Goal: Task Accomplishment & Management: Manage account settings

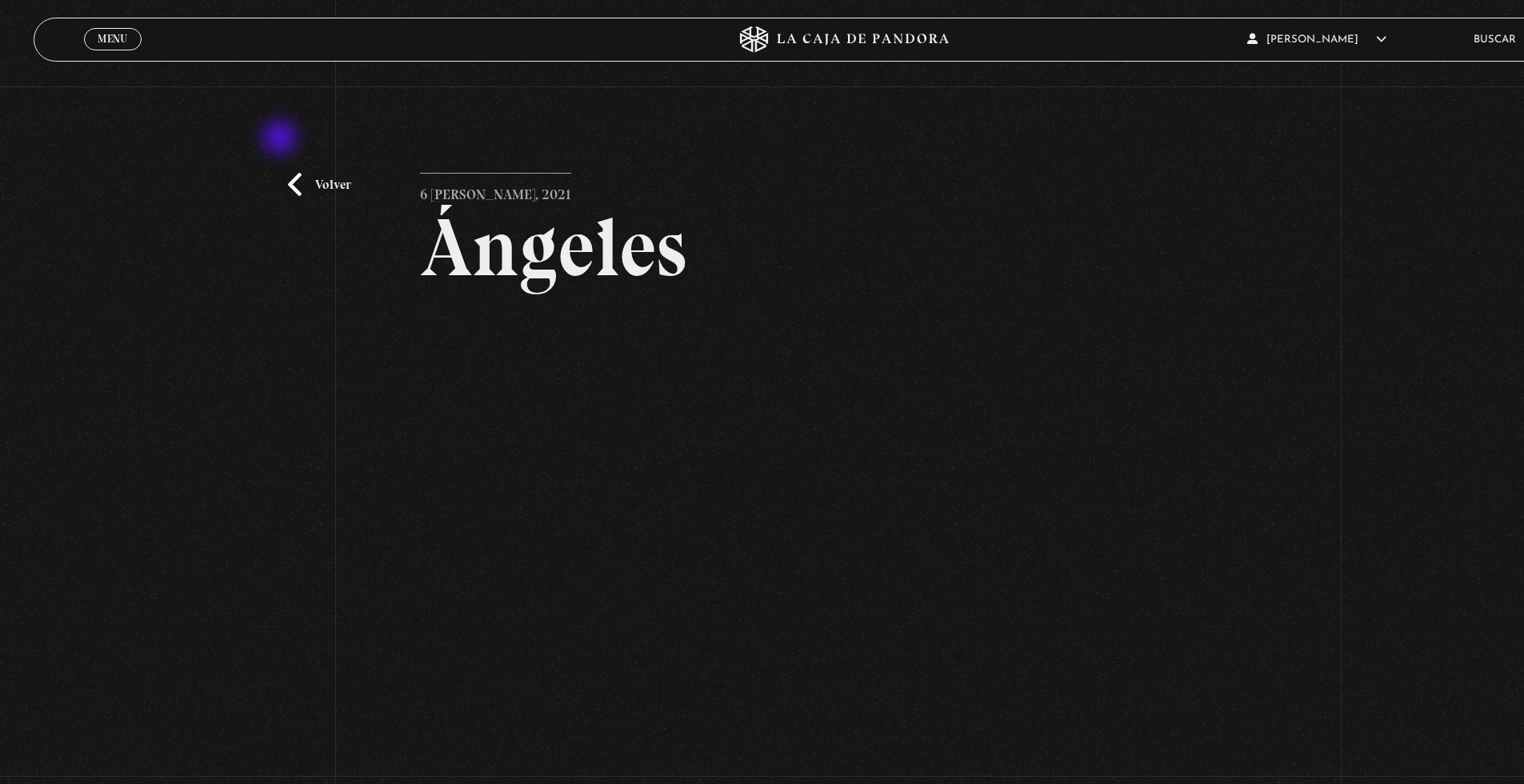
scroll to position [67, 0]
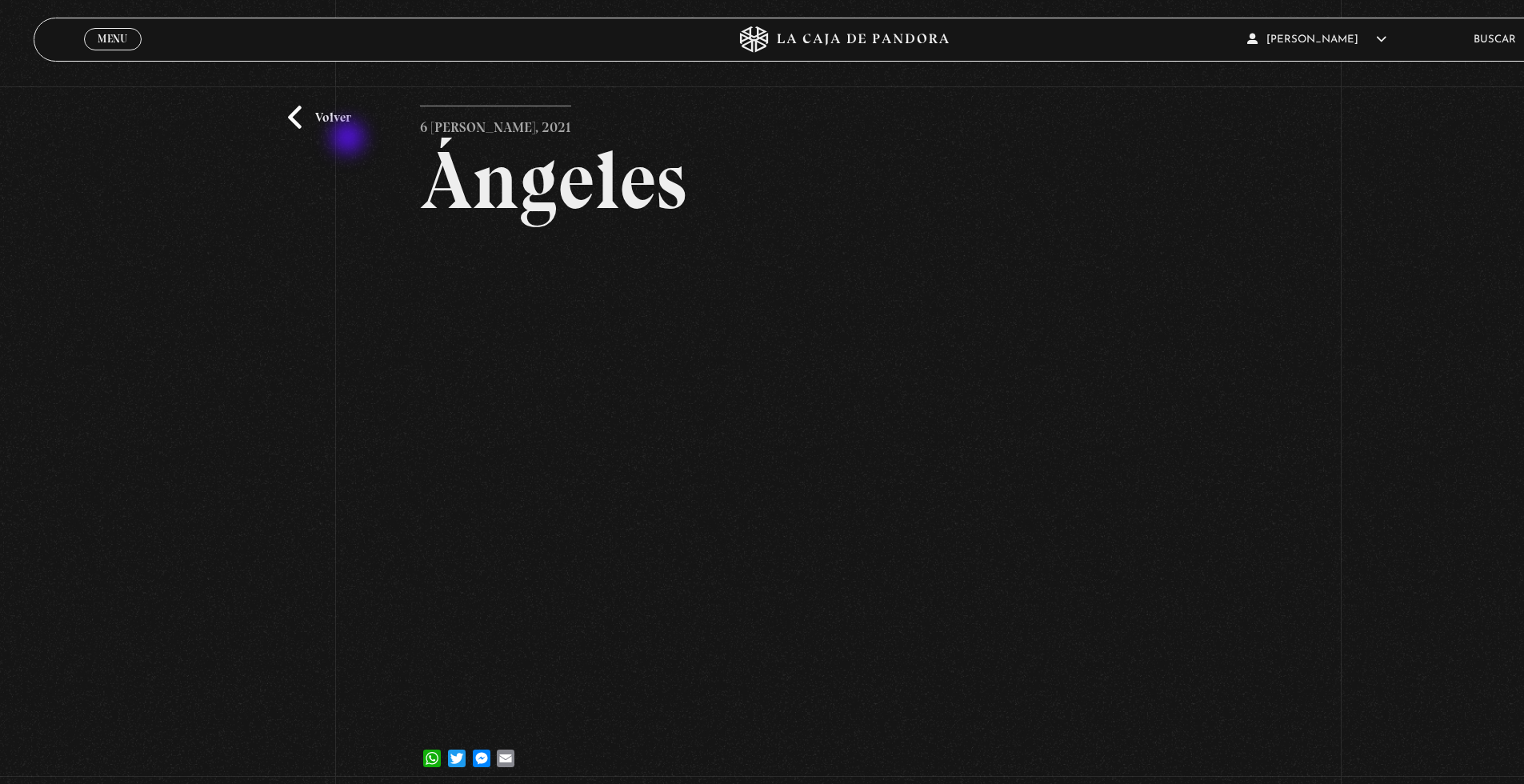
click at [317, 126] on link "Volver" at bounding box center [319, 118] width 63 height 24
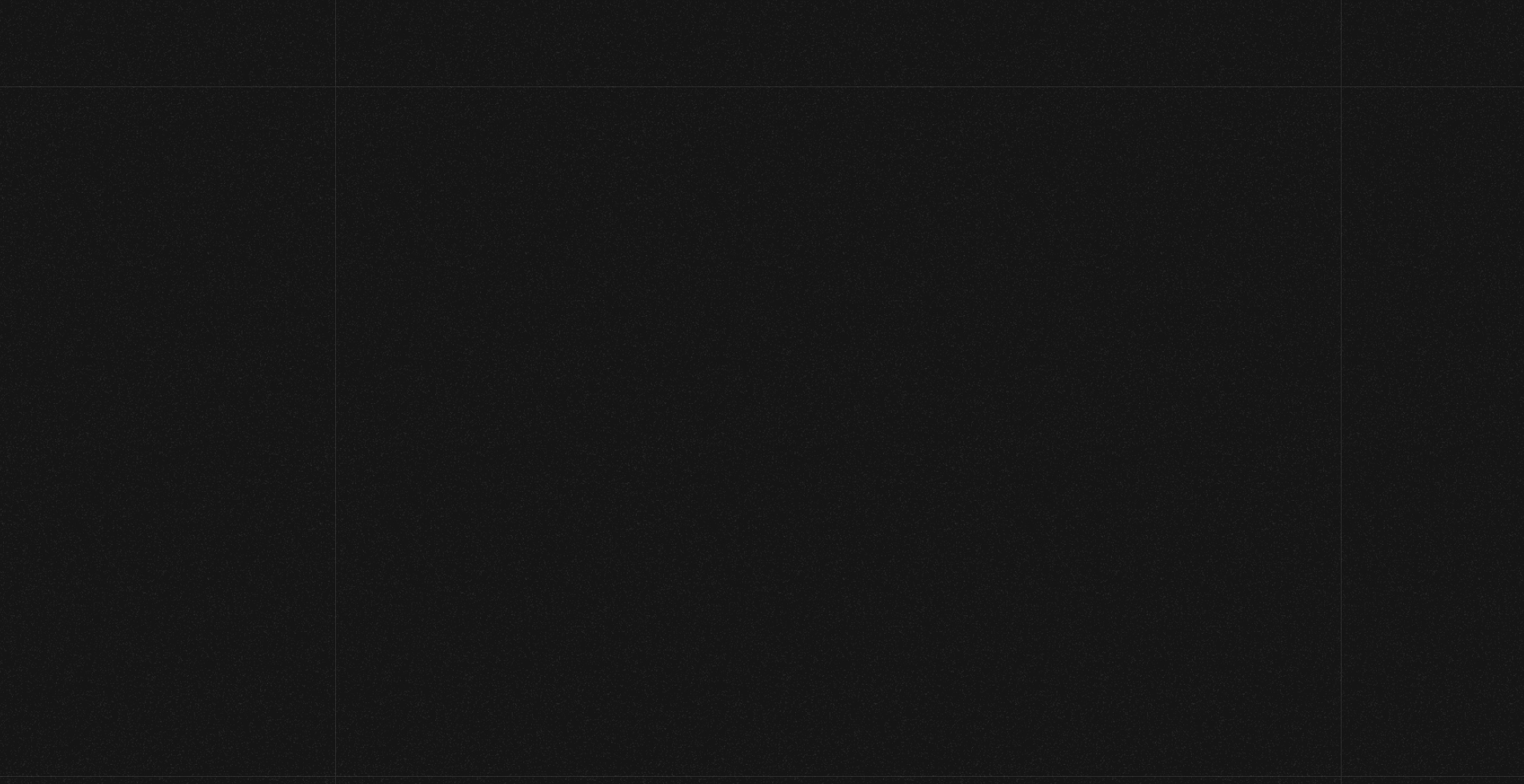
scroll to position [88, 0]
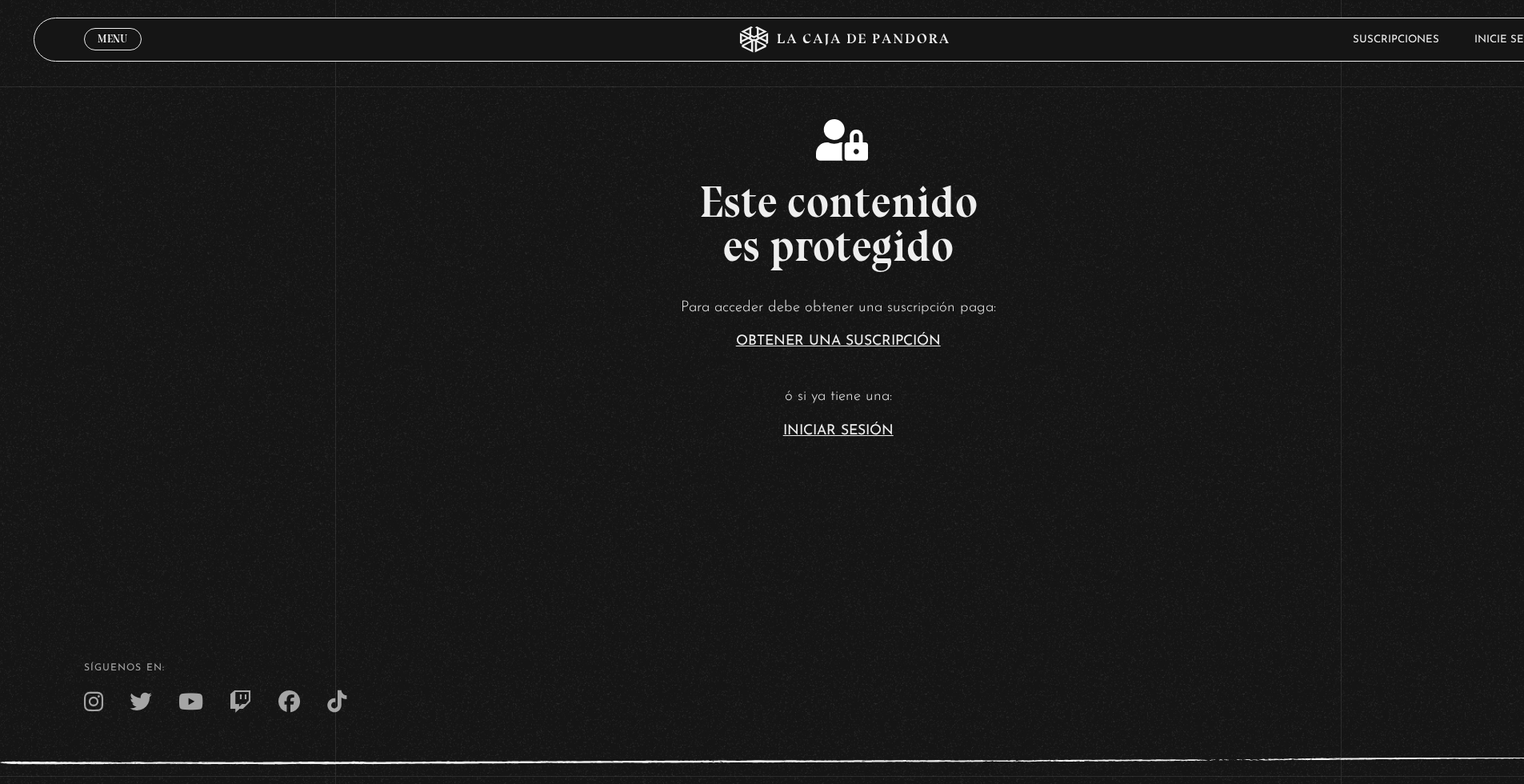
click at [1510, 45] on link "Inicie sesión" at bounding box center [1513, 40] width 77 height 10
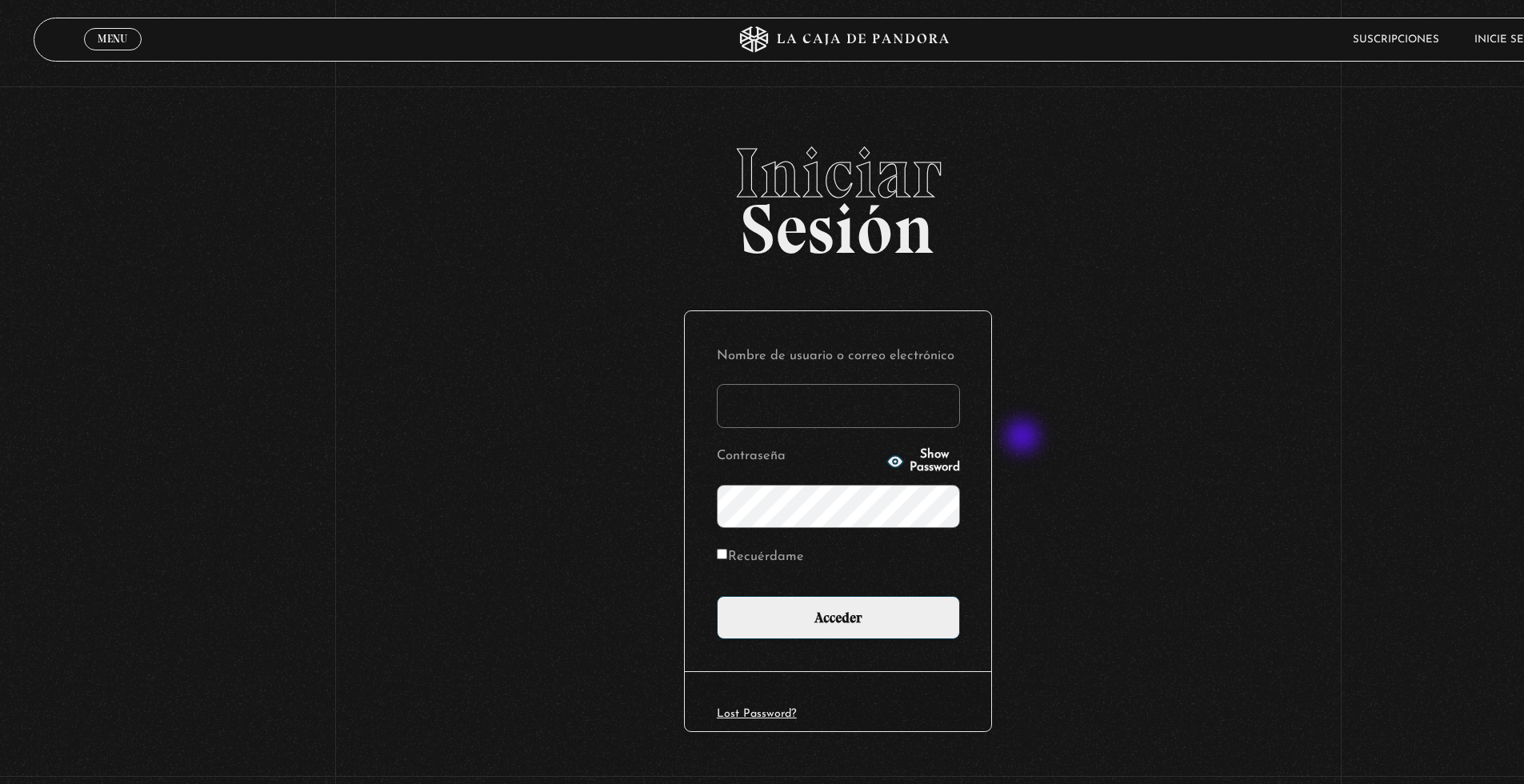
click at [932, 398] on input "Nombre de usuario o correo electrónico" at bounding box center [838, 405] width 243 height 44
type input "PGchacon"
click at [727, 549] on input "Recuérdame" at bounding box center [722, 554] width 11 height 11
checkbox input "true"
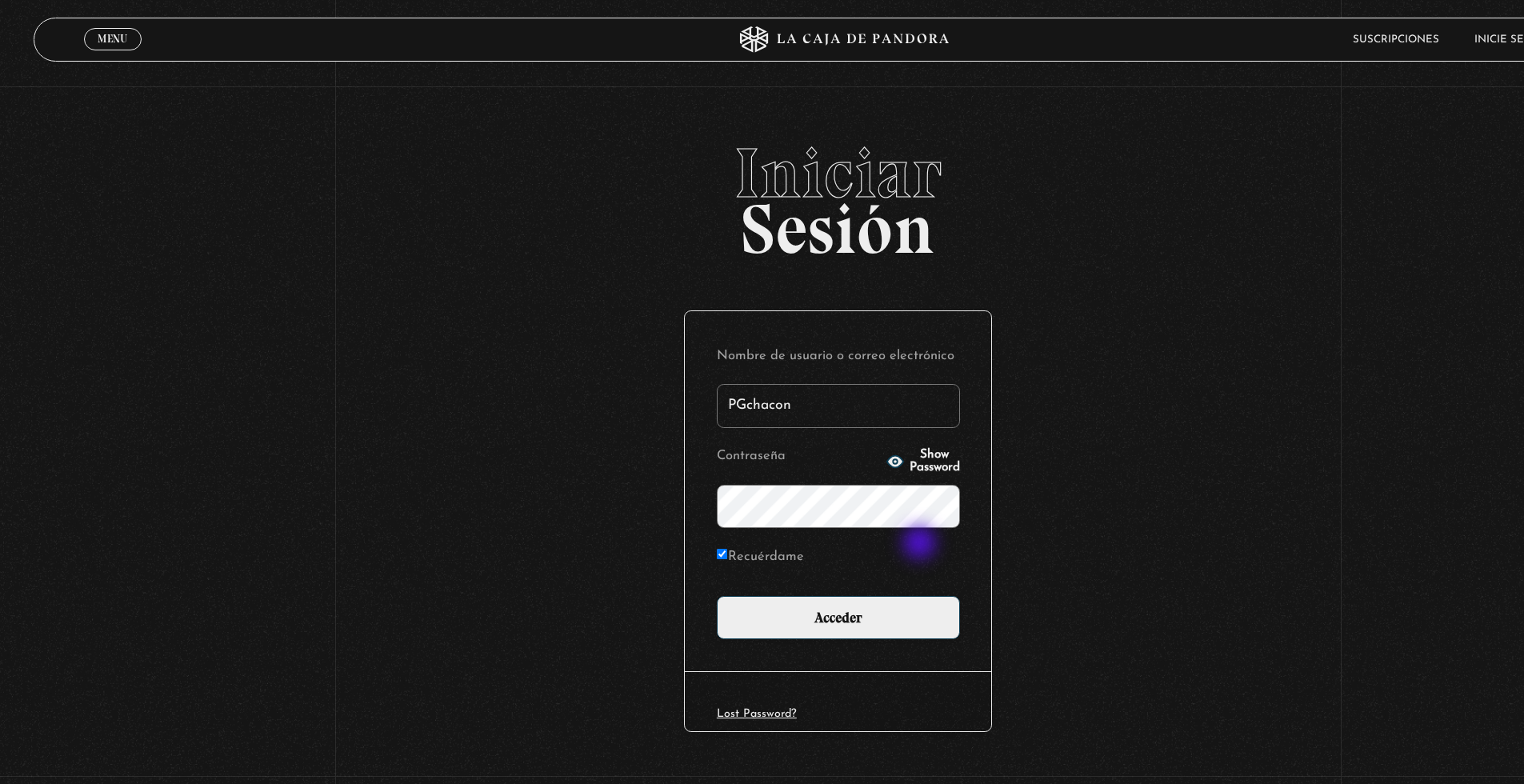
click at [717, 596] on input "Acceder" at bounding box center [838, 617] width 243 height 44
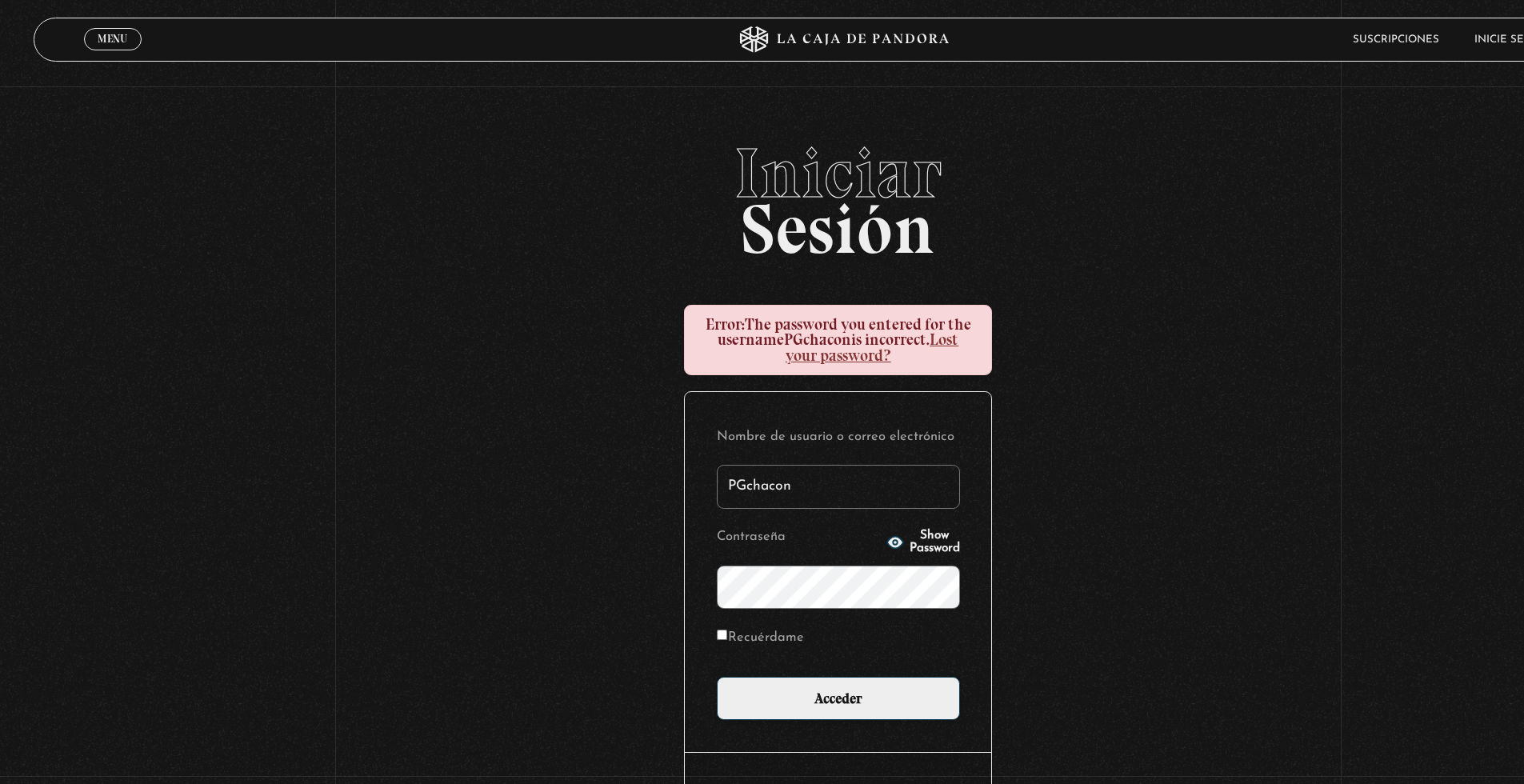
click at [717, 677] on input "Acceder" at bounding box center [838, 698] width 243 height 44
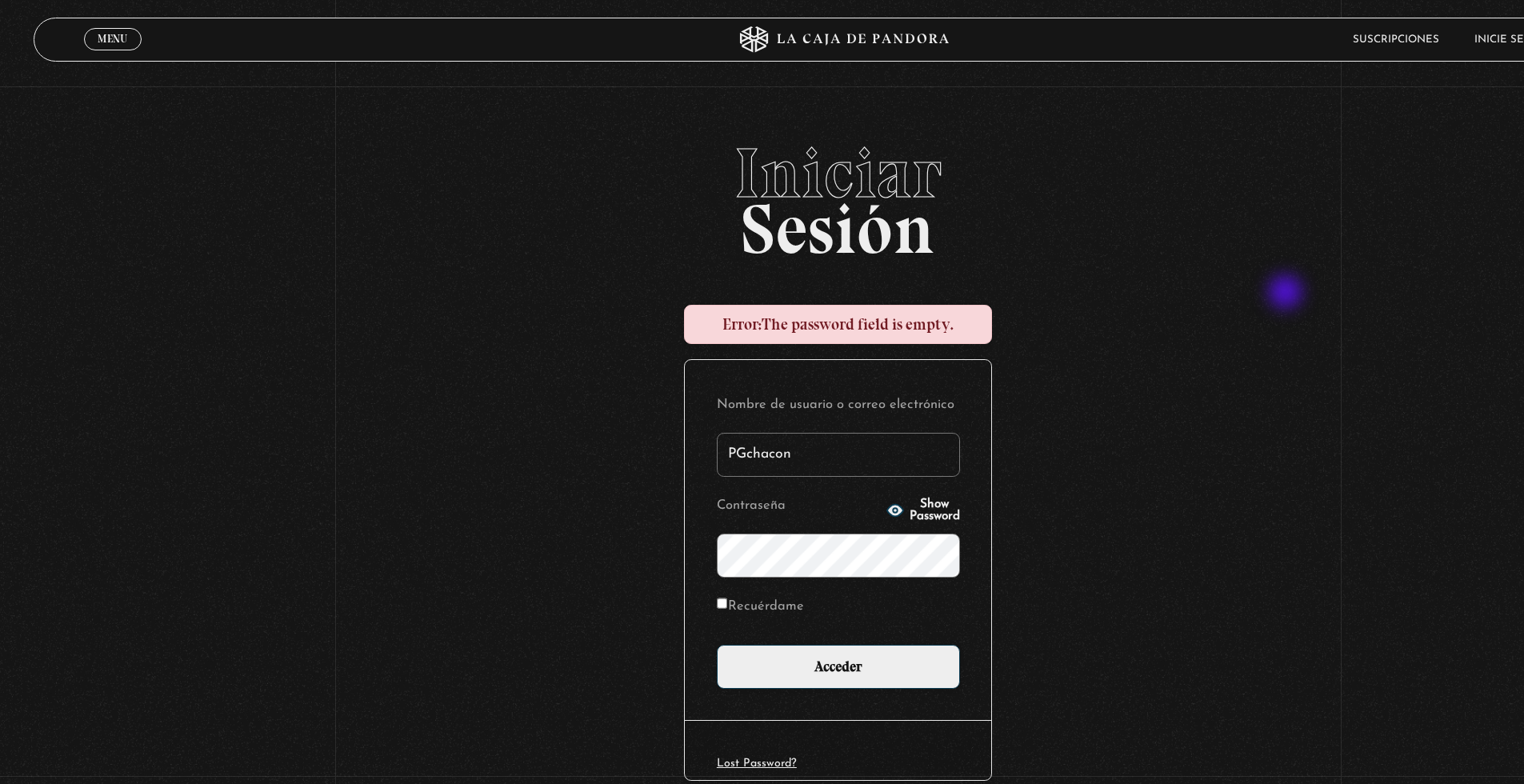
click at [717, 645] on input "Acceder" at bounding box center [838, 666] width 243 height 44
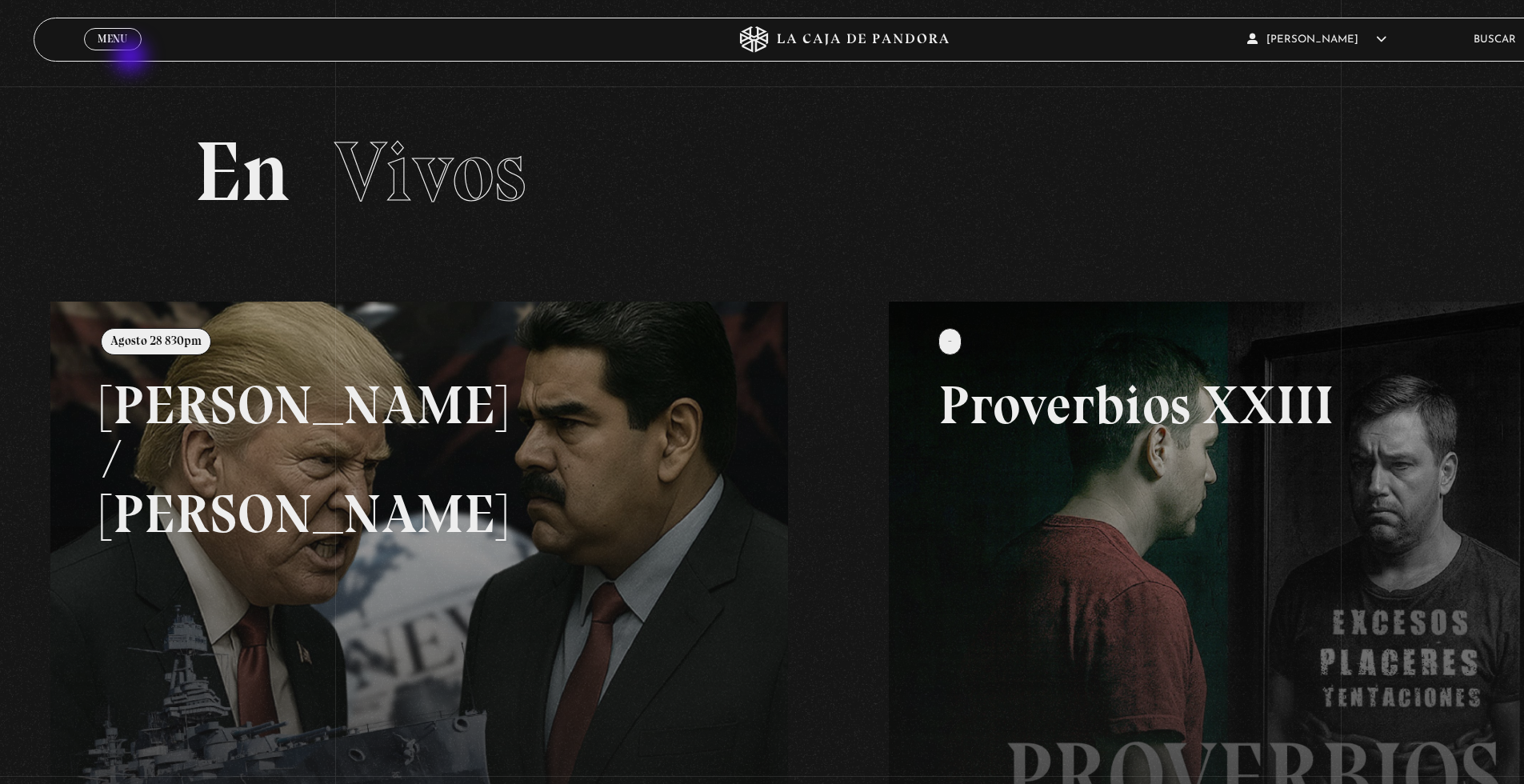
click at [120, 53] on div "Menu Cerrar" at bounding box center [336, 39] width 503 height 42
click at [120, 48] on link "Menu Cerrar" at bounding box center [112, 39] width 58 height 22
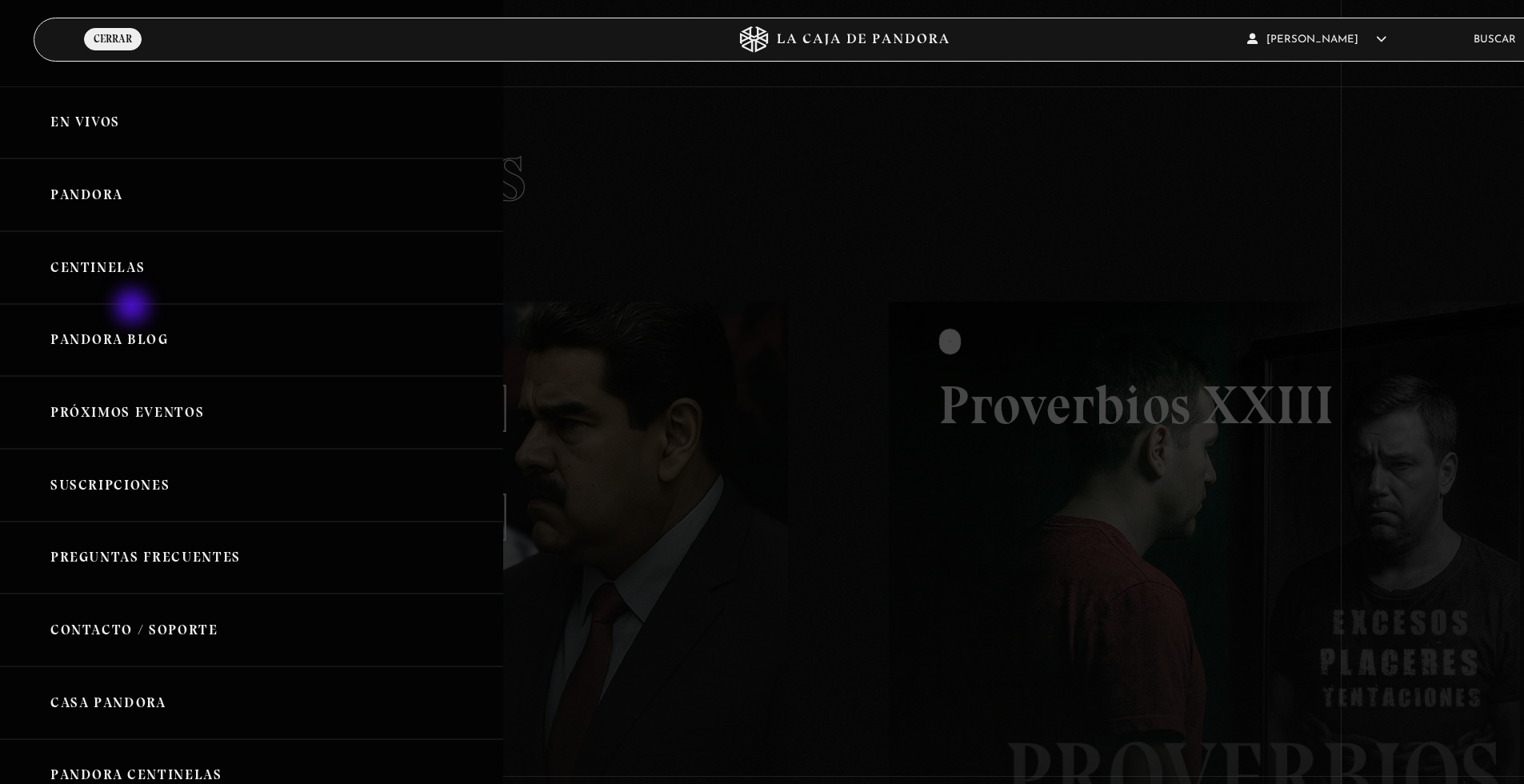
click at [122, 280] on link "Centinelas" at bounding box center [252, 267] width 503 height 73
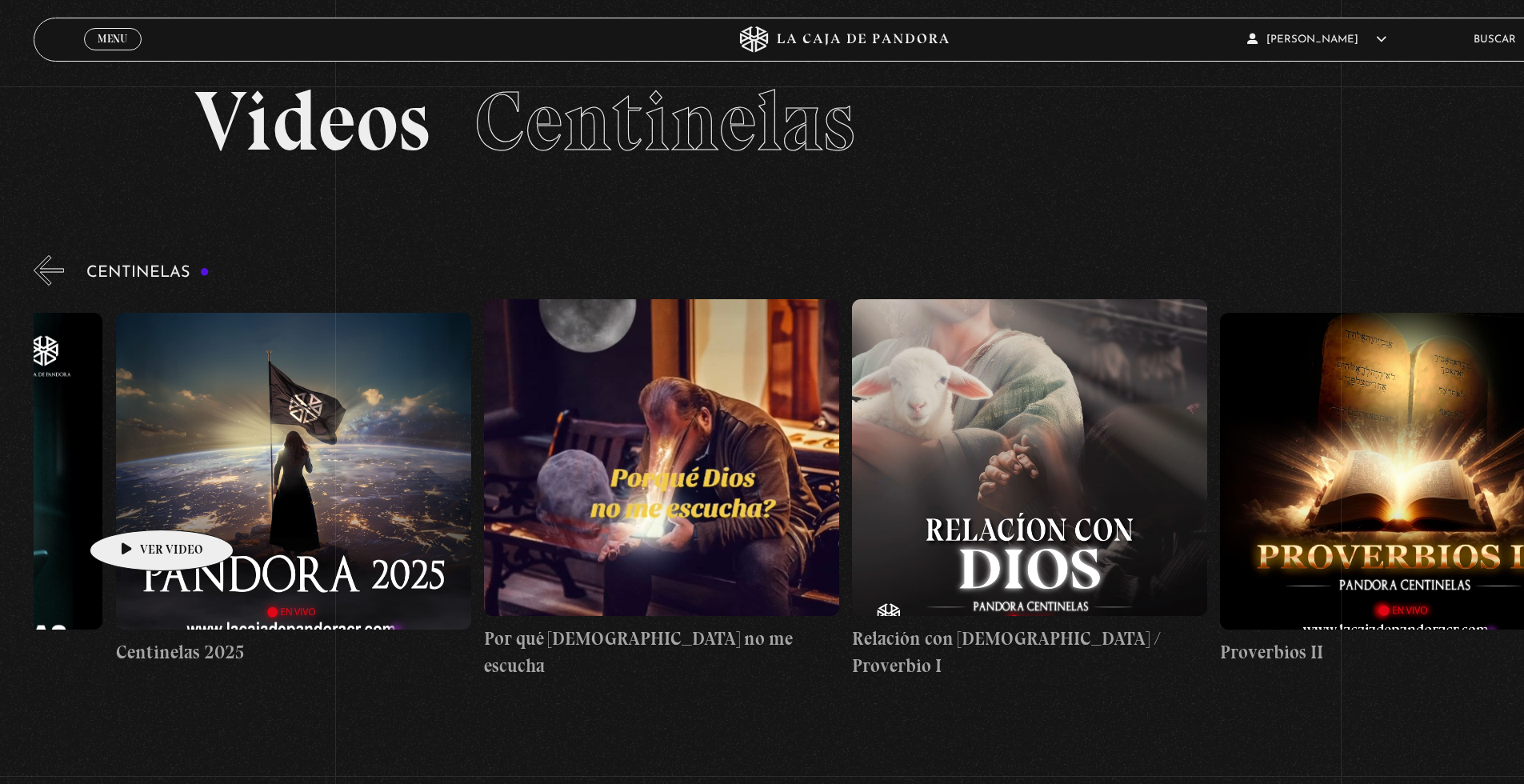
scroll to position [0, 355]
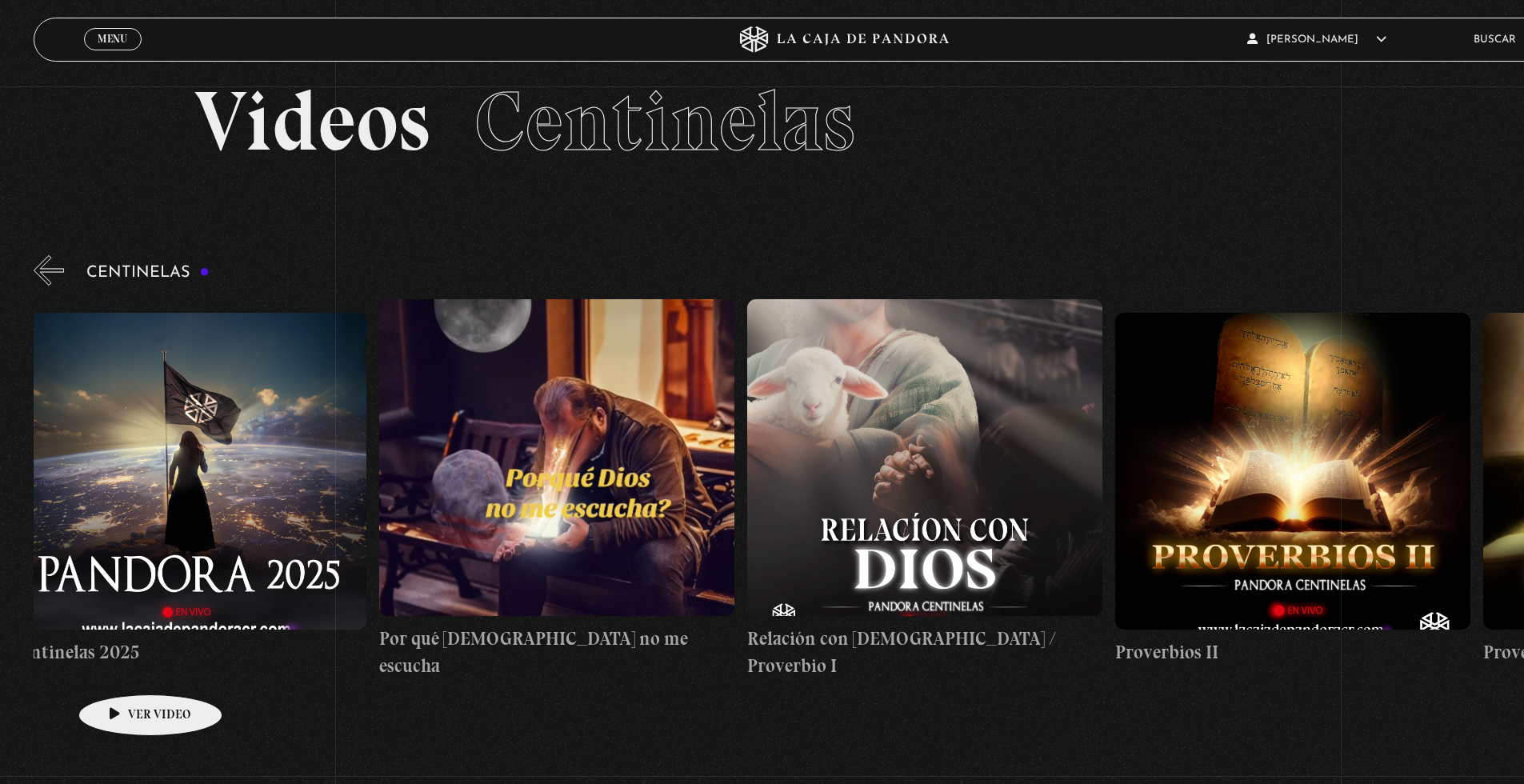
click at [112, 607] on figure at bounding box center [189, 471] width 355 height 316
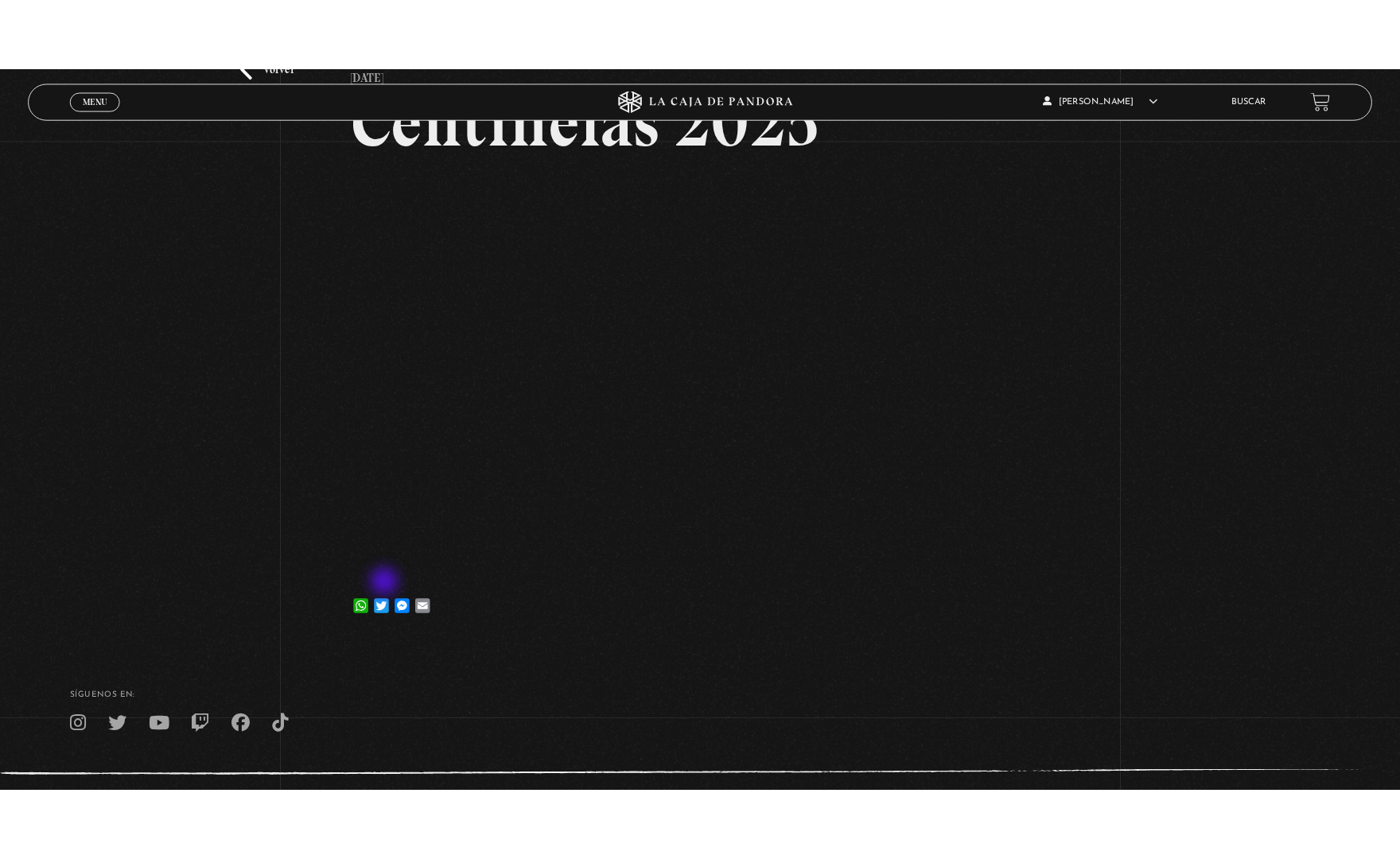
scroll to position [151, 0]
